Goal: Entertainment & Leisure: Consume media (video, audio)

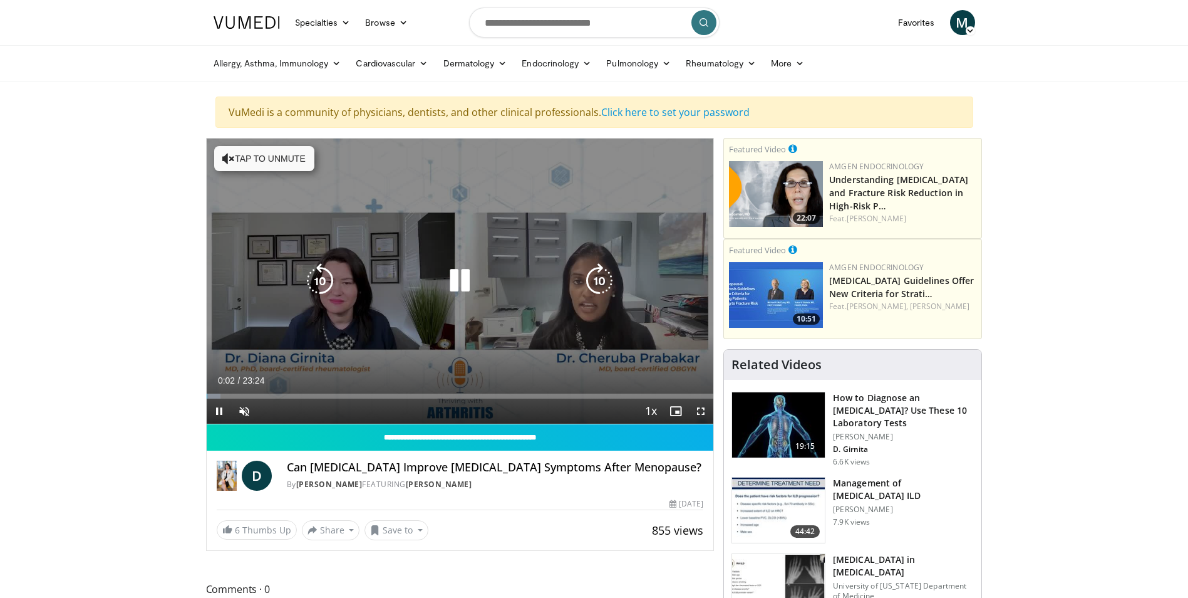
click at [460, 279] on icon "Video Player" at bounding box center [459, 280] width 35 height 35
click at [229, 158] on icon "Video Player" at bounding box center [228, 158] width 13 height 13
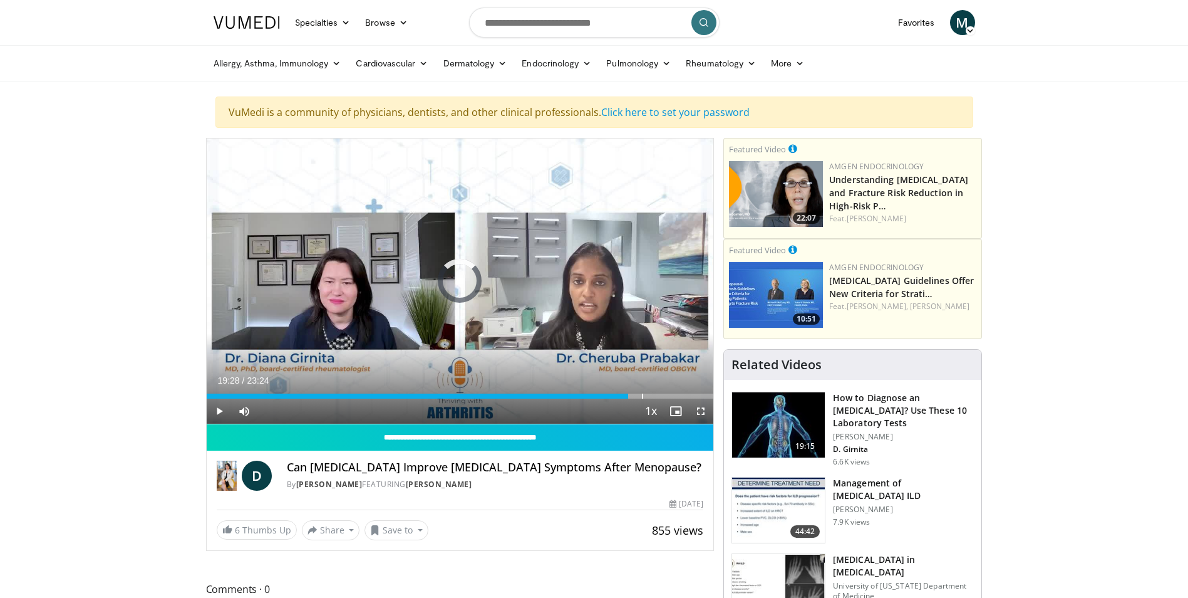
drag, startPoint x: 628, startPoint y: 395, endPoint x: 668, endPoint y: 400, distance: 40.4
click at [668, 400] on div "Current Time 19:28 / Duration 23:24 Play Skip Backward Skip Forward Mute 0% Loa…" at bounding box center [460, 410] width 507 height 25
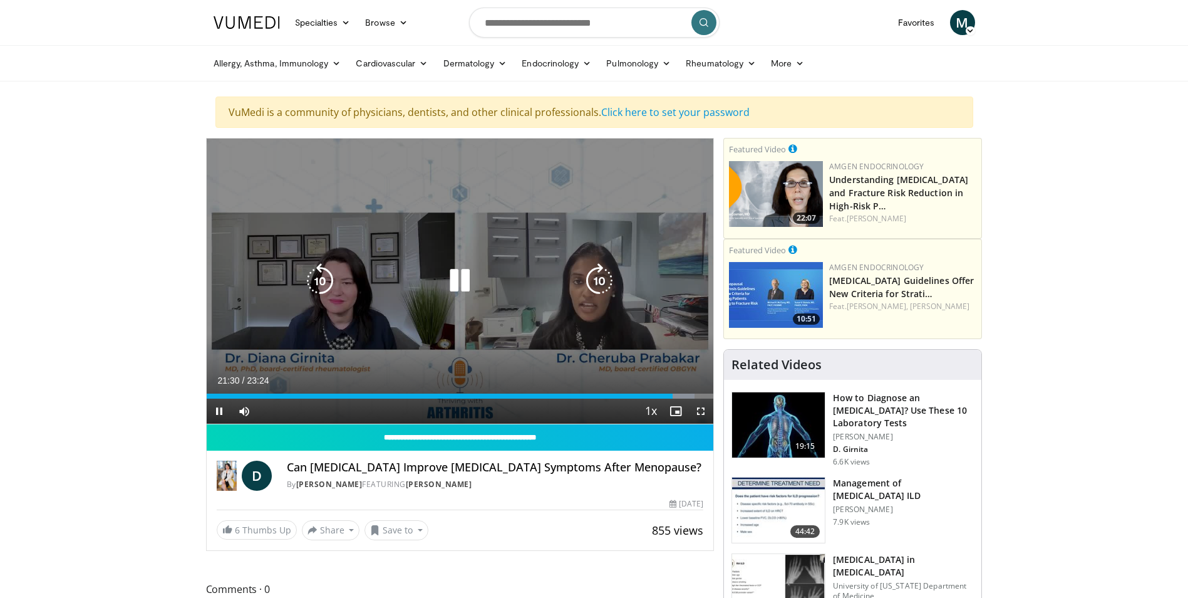
click at [463, 276] on icon "Video Player" at bounding box center [459, 280] width 35 height 35
